Goal: Navigation & Orientation: Find specific page/section

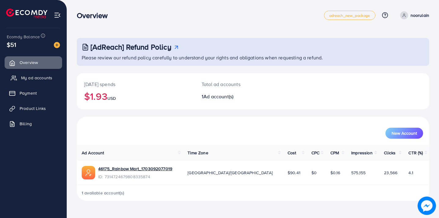
click at [44, 79] on span "My ad accounts" at bounding box center [36, 78] width 31 height 6
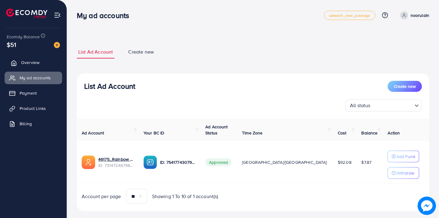
click at [32, 61] on span "Overview" at bounding box center [30, 62] width 18 height 6
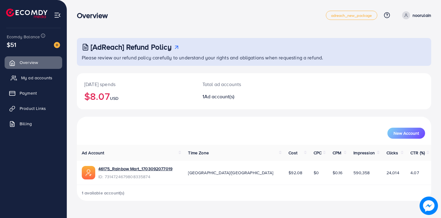
click at [34, 79] on span "My ad accounts" at bounding box center [36, 78] width 31 height 6
